Goal: Obtain resource: Download file/media

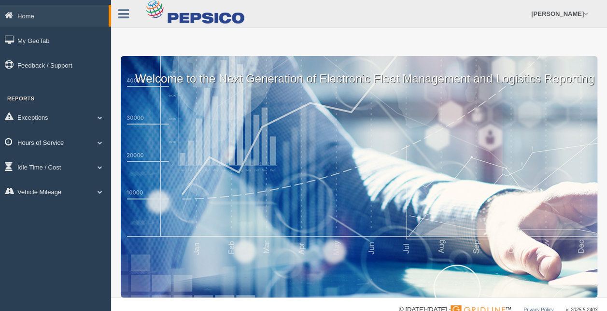
click at [73, 143] on link "Hours of Service" at bounding box center [55, 142] width 111 height 22
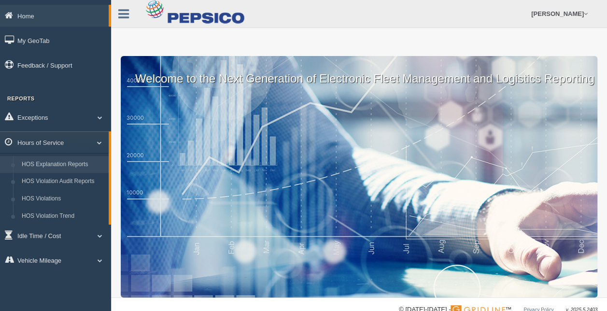
click at [77, 166] on link "HOS Explanation Reports" at bounding box center [62, 164] width 91 height 17
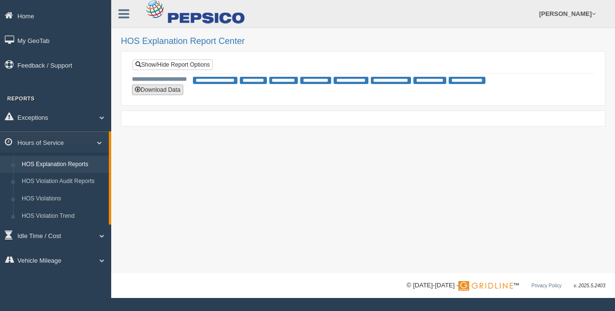
click at [161, 92] on button "Download Data" at bounding box center [157, 90] width 51 height 11
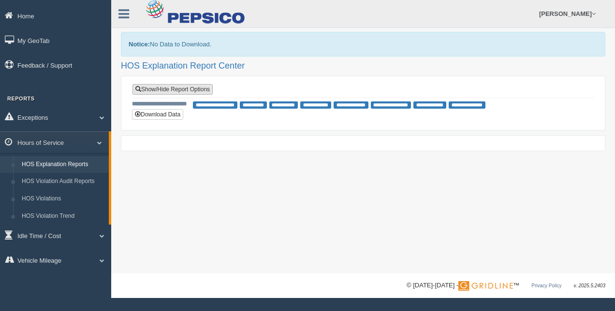
click at [172, 93] on link "Show/Hide Report Options" at bounding box center [172, 89] width 80 height 11
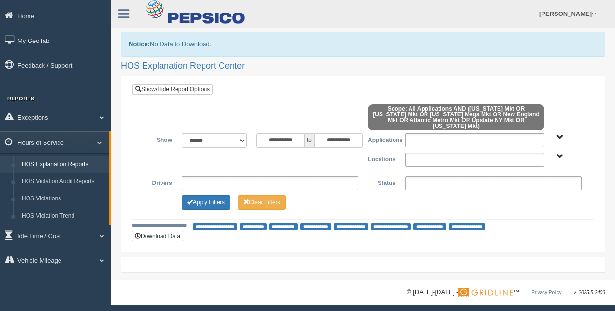
click at [562, 153] on span "Atlantic Metro Mkt Indiana Mkt Michigan Mkt New England Mkt Ohio Mega Mkt Penns…" at bounding box center [559, 156] width 7 height 7
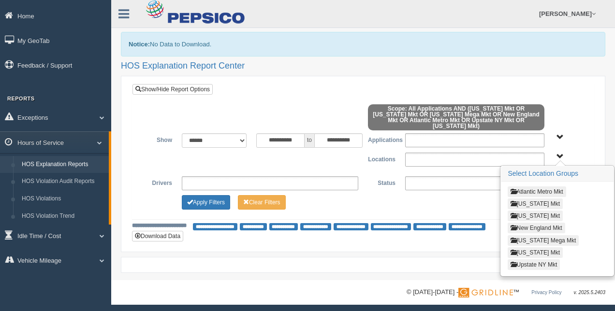
click at [525, 223] on button "New England Mkt" at bounding box center [535, 228] width 57 height 11
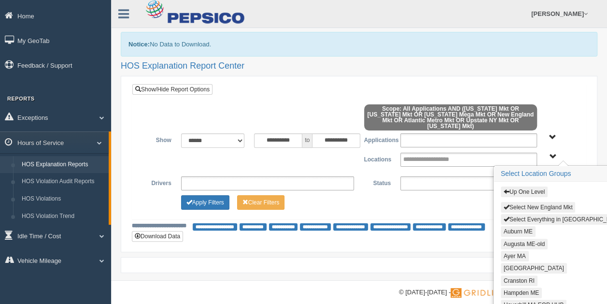
click at [535, 202] on button "Select New England Mkt" at bounding box center [538, 207] width 75 height 11
click at [410, 195] on div "Apply Filters Clear Filters" at bounding box center [359, 201] width 439 height 12
click at [553, 153] on span "Up One Level Select New England Mkt Select Everything in New England Mkt Auburn…" at bounding box center [552, 156] width 7 height 7
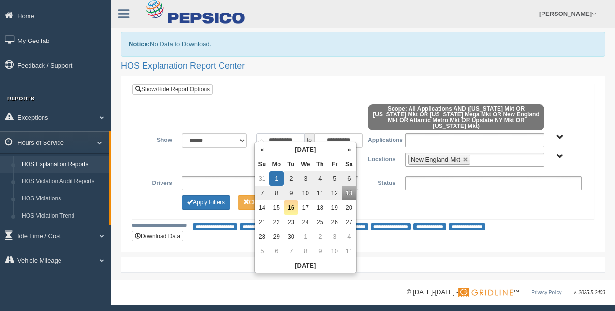
click at [295, 133] on input "**********" at bounding box center [280, 140] width 48 height 14
click at [262, 160] on th "Su" at bounding box center [262, 164] width 14 height 14
click at [262, 160] on th "Su" at bounding box center [264, 164] width 14 height 14
click at [264, 154] on th "«" at bounding box center [264, 150] width 14 height 14
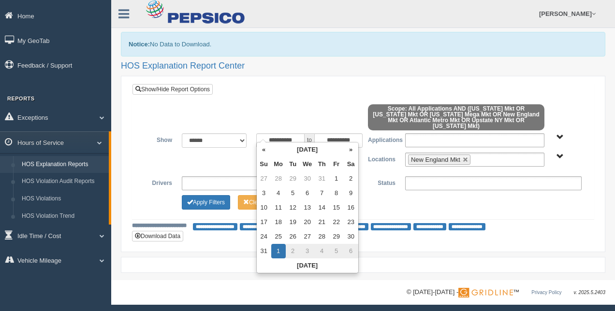
click at [264, 154] on th "«" at bounding box center [264, 150] width 14 height 14
click at [294, 182] on td "1" at bounding box center [293, 179] width 14 height 14
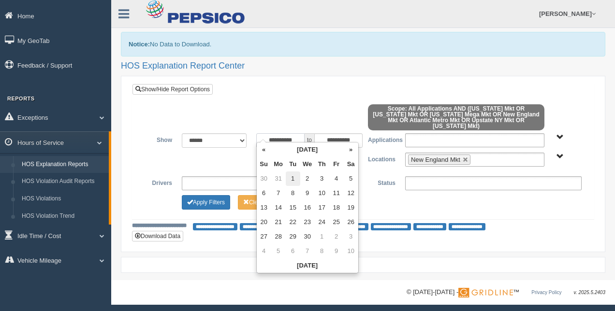
type input "**********"
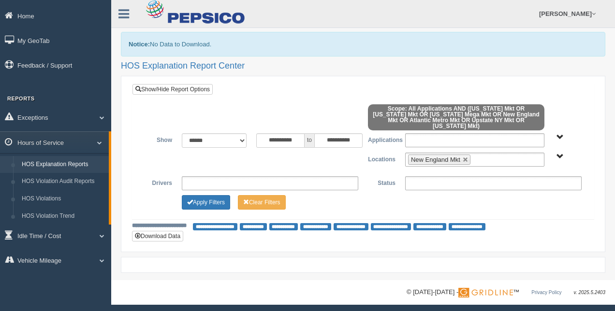
click at [291, 104] on div at bounding box center [251, 104] width 223 height 0
click at [204, 198] on button "Apply Filters" at bounding box center [206, 202] width 48 height 14
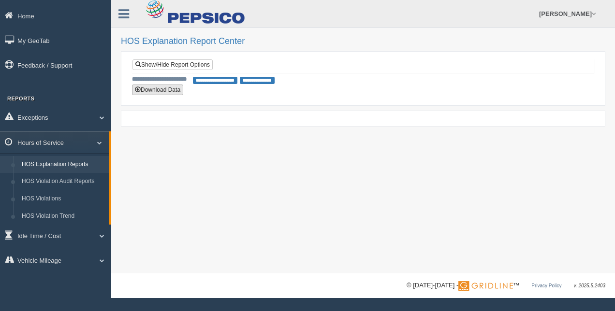
click at [174, 85] on button "Download Data" at bounding box center [157, 90] width 51 height 11
